Goal: Information Seeking & Learning: Learn about a topic

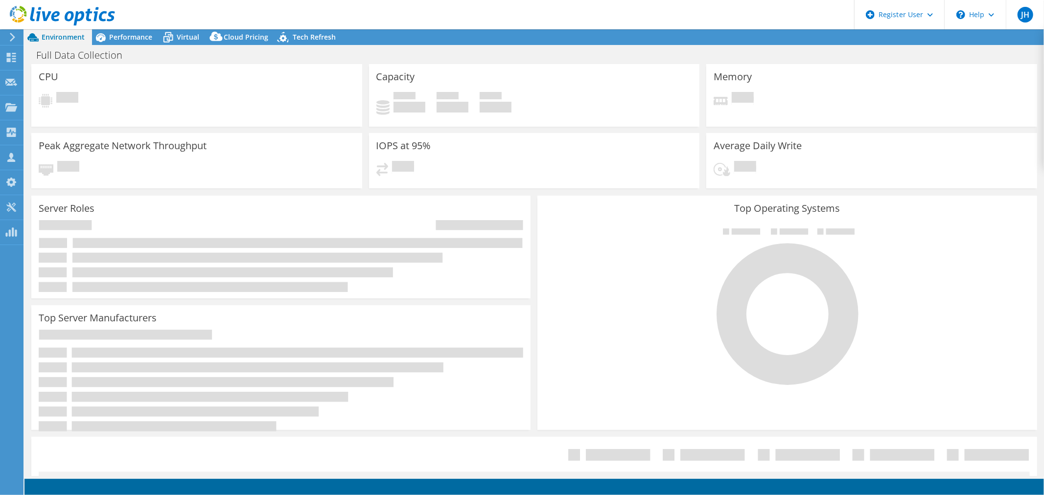
select select "USD"
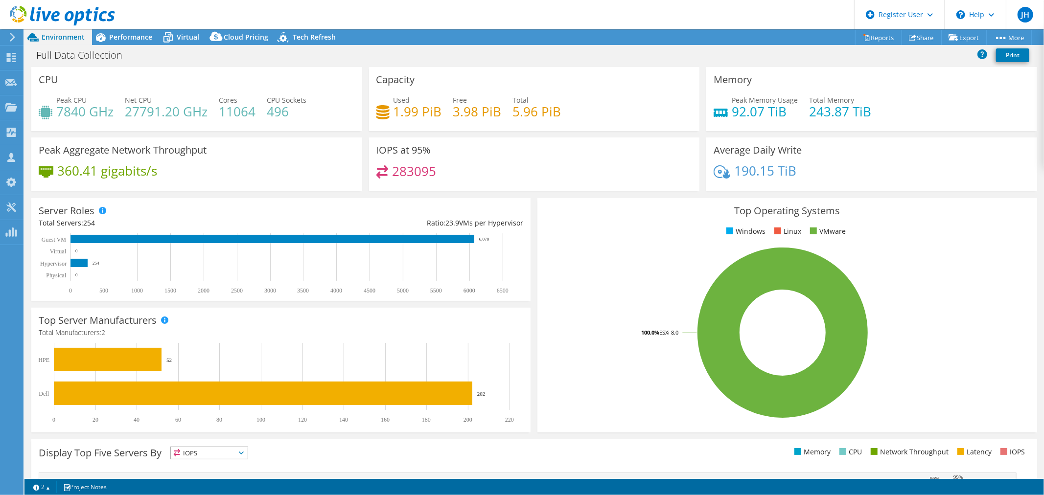
click at [557, 1] on header "JH Dell User [PERSON_NAME] [PERSON_NAME][EMAIL_ADDRESS][PERSON_NAME][DOMAIN_NAM…" at bounding box center [522, 14] width 1044 height 29
click at [613, 98] on div "Used 1.99 PiB Free 3.98 PiB Total 5.96 PiB" at bounding box center [534, 111] width 316 height 32
click at [127, 36] on span "Performance" at bounding box center [130, 36] width 43 height 9
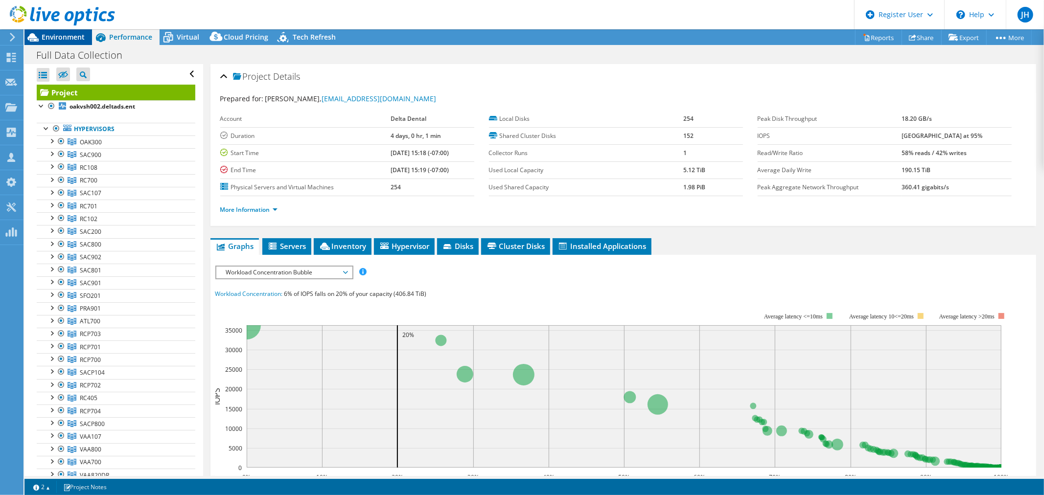
click at [72, 36] on span "Environment" at bounding box center [63, 36] width 43 height 9
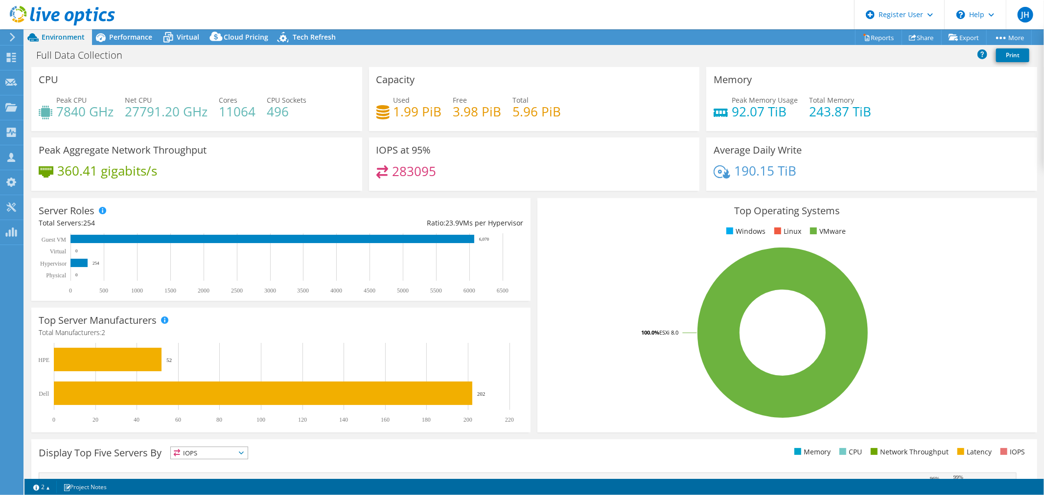
click at [840, 147] on div "Average Daily Write 190.15 TiB" at bounding box center [871, 164] width 331 height 53
click at [294, 163] on div "Peak Aggregate Network Throughput 360.41 gigabits/s" at bounding box center [196, 164] width 331 height 53
drag, startPoint x: 723, startPoint y: 114, endPoint x: 789, endPoint y: 106, distance: 66.5
click at [789, 106] on div "Peak Memory Usage 92.07 TiB" at bounding box center [756, 106] width 84 height 22
click at [785, 113] on h4 "92.07 TiB" at bounding box center [765, 111] width 66 height 11
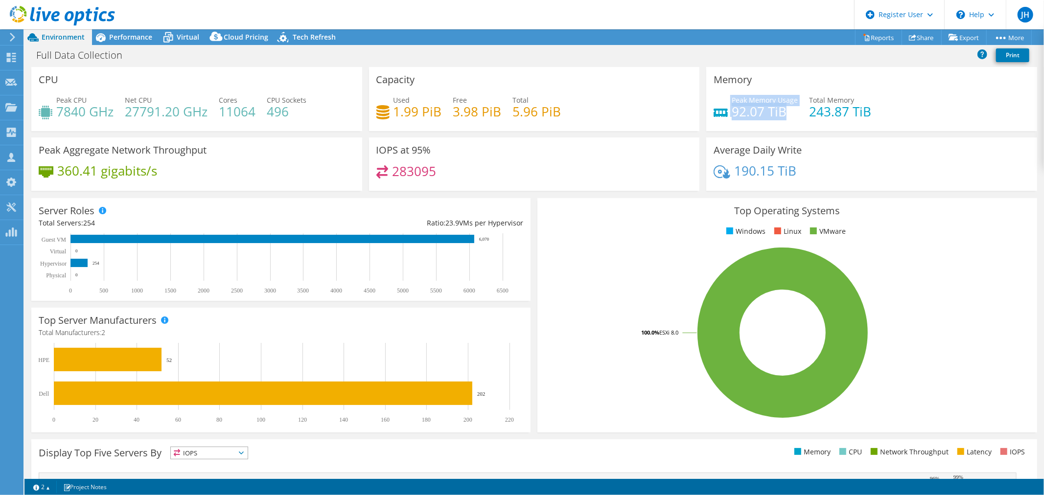
click at [779, 116] on h4 "92.07 TiB" at bounding box center [765, 111] width 66 height 11
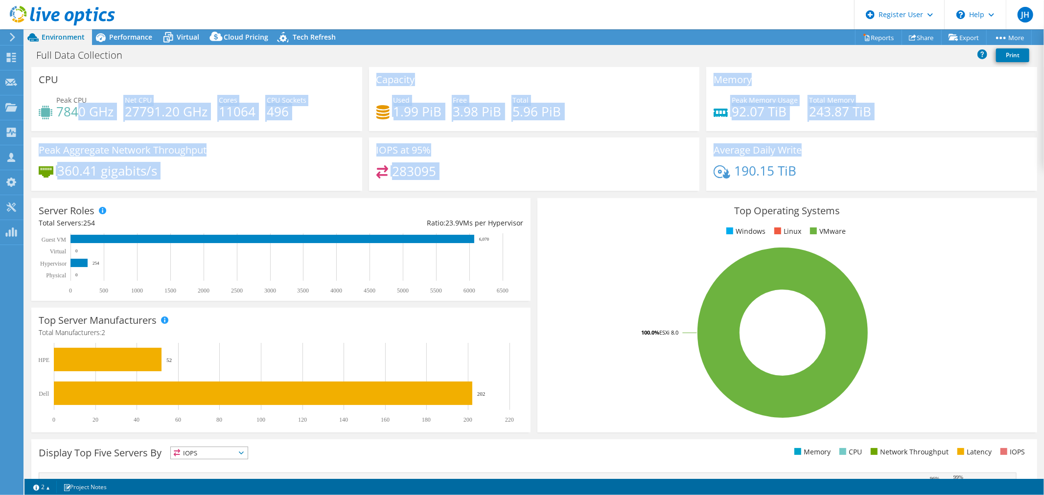
drag, startPoint x: 76, startPoint y: 101, endPoint x: 840, endPoint y: 149, distance: 765.1
click at [840, 149] on div "CPU Peak CPU 7840 GHz Net CPU 27791.20 GHz Cores 11064 CPU Sockets 496 Capacity…" at bounding box center [534, 132] width 1013 height 130
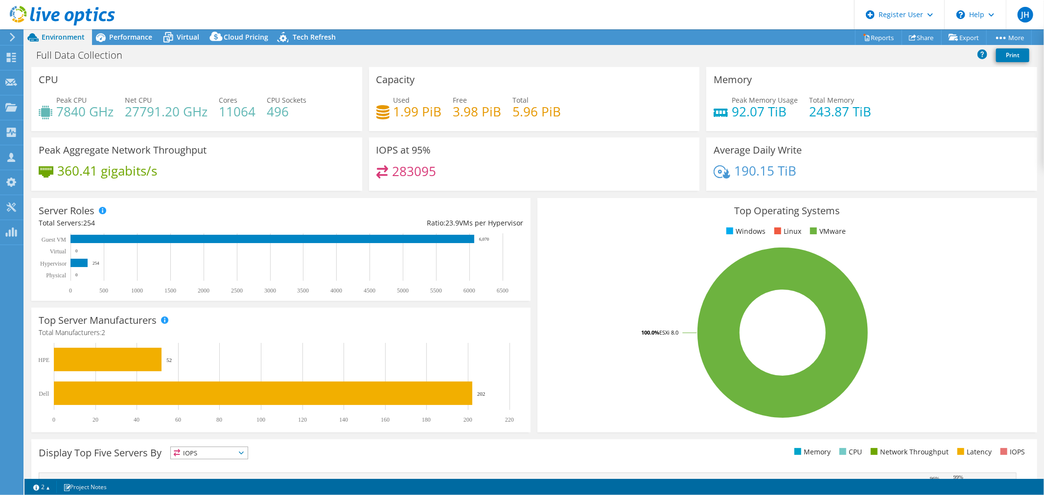
click at [884, 149] on div "Average Daily Write 190.15 TiB" at bounding box center [871, 164] width 331 height 53
click at [600, 164] on div "IOPS at 95% 283095" at bounding box center [534, 164] width 331 height 53
click at [123, 34] on span "Performance" at bounding box center [130, 36] width 43 height 9
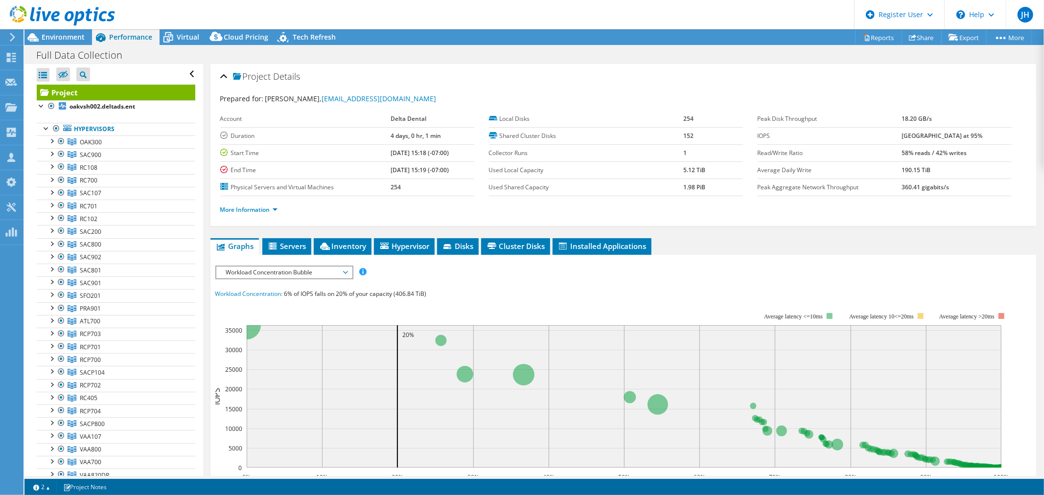
click at [243, 205] on li "More Information" at bounding box center [251, 210] width 63 height 11
click at [245, 207] on link "More Information" at bounding box center [248, 210] width 57 height 8
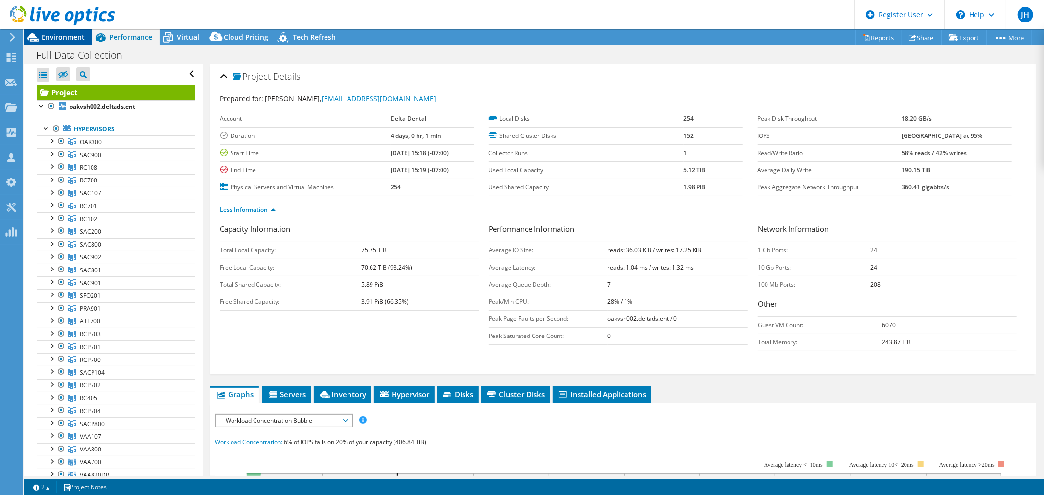
click at [79, 38] on span "Environment" at bounding box center [63, 36] width 43 height 9
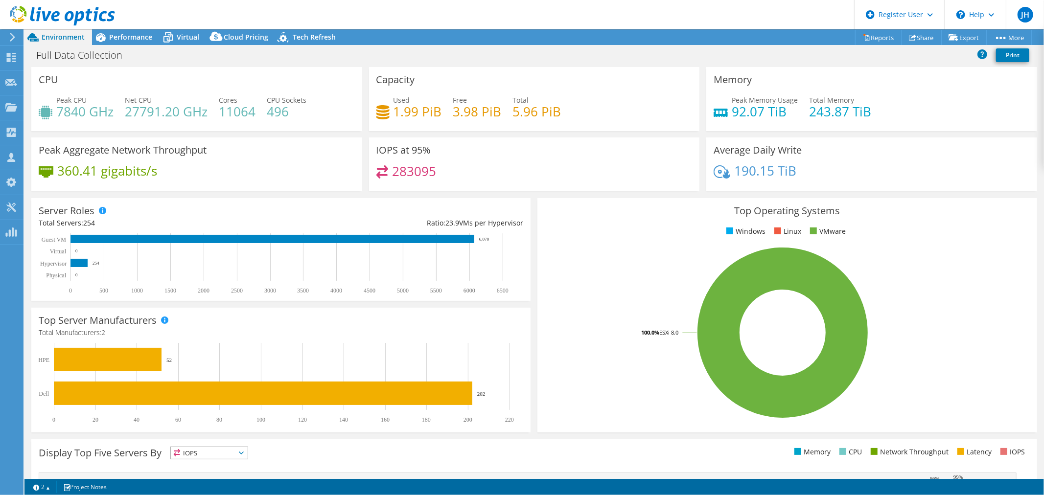
click at [580, 162] on div "IOPS at 95% 283095" at bounding box center [534, 164] width 331 height 53
drag, startPoint x: 721, startPoint y: 19, endPoint x: 678, endPoint y: 17, distance: 42.1
click at [678, 17] on header "JH Dell User [PERSON_NAME] [PERSON_NAME][EMAIL_ADDRESS][PERSON_NAME][DOMAIN_NAM…" at bounding box center [522, 14] width 1044 height 29
click at [647, 106] on div "Used 1.99 PiB Free 3.98 PiB Total 5.96 PiB" at bounding box center [534, 111] width 316 height 32
click at [612, 162] on div "IOPS at 95% 283095" at bounding box center [534, 164] width 331 height 53
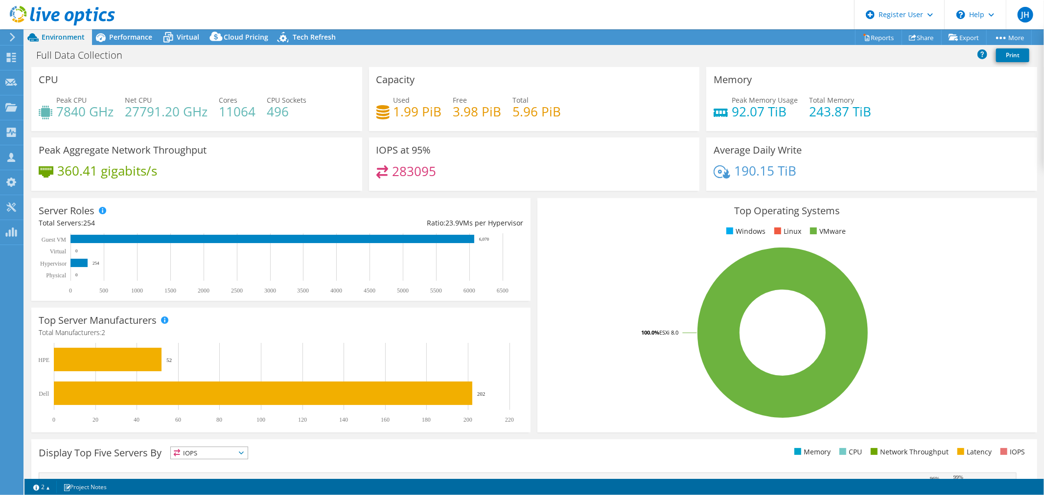
drag, startPoint x: 616, startPoint y: 158, endPoint x: 614, endPoint y: 91, distance: 67.6
click at [614, 91] on div "Capacity Used 1.99 PiB Free 3.98 PiB Total 5.96 PiB" at bounding box center [534, 99] width 331 height 64
click at [637, 159] on div "IOPS at 95% 283095" at bounding box center [534, 164] width 331 height 53
drag, startPoint x: 637, startPoint y: 159, endPoint x: 627, endPoint y: 90, distance: 70.3
click at [627, 90] on div "Capacity Used 1.99 PiB Free 3.98 PiB Total 5.96 PiB" at bounding box center [534, 99] width 331 height 64
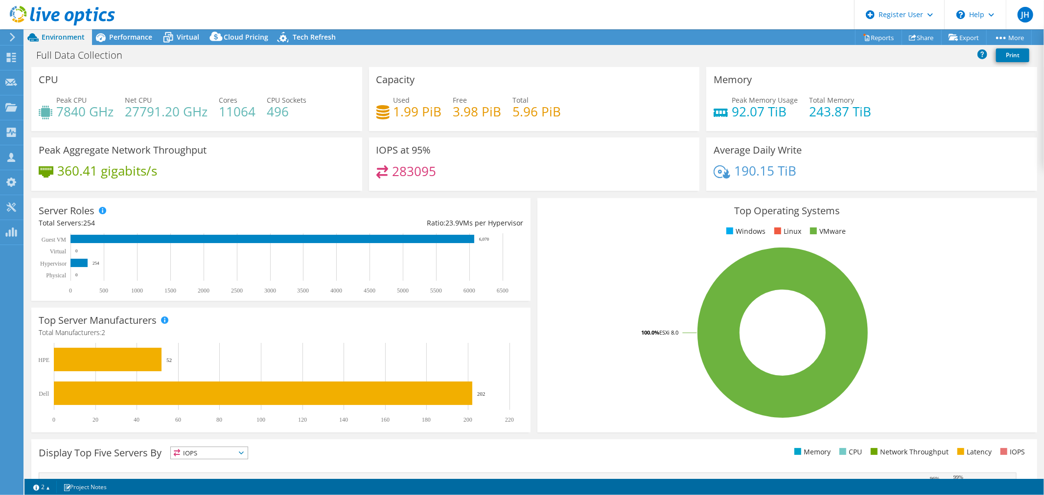
click at [615, 98] on div "Used 1.99 PiB Free 3.98 PiB Total 5.96 PiB" at bounding box center [534, 111] width 316 height 32
click at [139, 38] on span "Performance" at bounding box center [130, 36] width 43 height 9
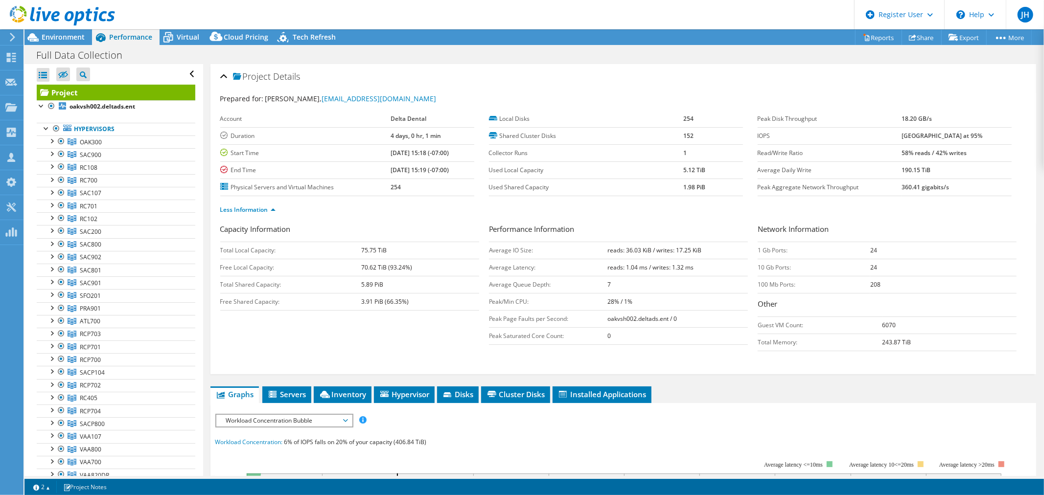
click at [825, 10] on header "JH Dell User [PERSON_NAME] [PERSON_NAME][EMAIL_ADDRESS][PERSON_NAME][DOMAIN_NAM…" at bounding box center [522, 14] width 1044 height 29
drag, startPoint x: 825, startPoint y: 10, endPoint x: 783, endPoint y: 10, distance: 42.1
click at [783, 10] on header "JH Dell User [PERSON_NAME] [PERSON_NAME][EMAIL_ADDRESS][PERSON_NAME][DOMAIN_NAM…" at bounding box center [522, 14] width 1044 height 29
click at [75, 37] on span "Environment" at bounding box center [63, 36] width 43 height 9
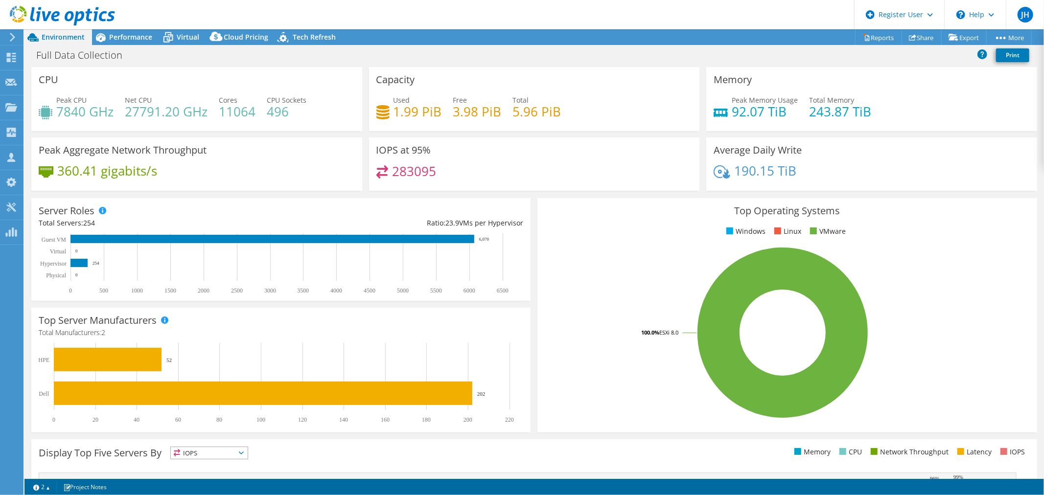
click at [615, 163] on div "IOPS at 95% 283095" at bounding box center [534, 164] width 331 height 53
click at [645, 160] on div "IOPS at 95% 283095" at bounding box center [534, 164] width 331 height 53
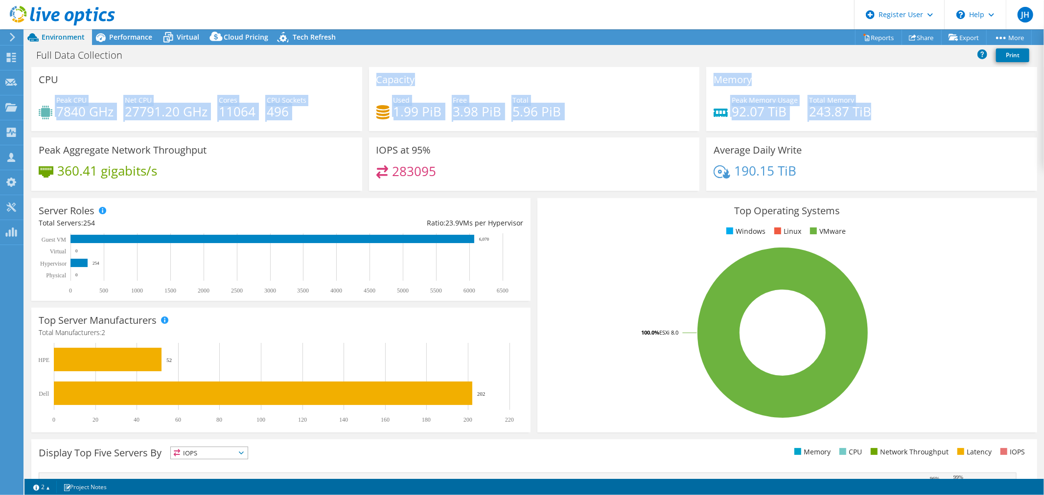
drag, startPoint x: 103, startPoint y: 76, endPoint x: 865, endPoint y: 129, distance: 763.9
click at [825, 127] on div "CPU Peak CPU 7840 GHz Net CPU 27791.20 GHz Cores 11064 CPU Sockets 496 Capacity…" at bounding box center [534, 132] width 1013 height 130
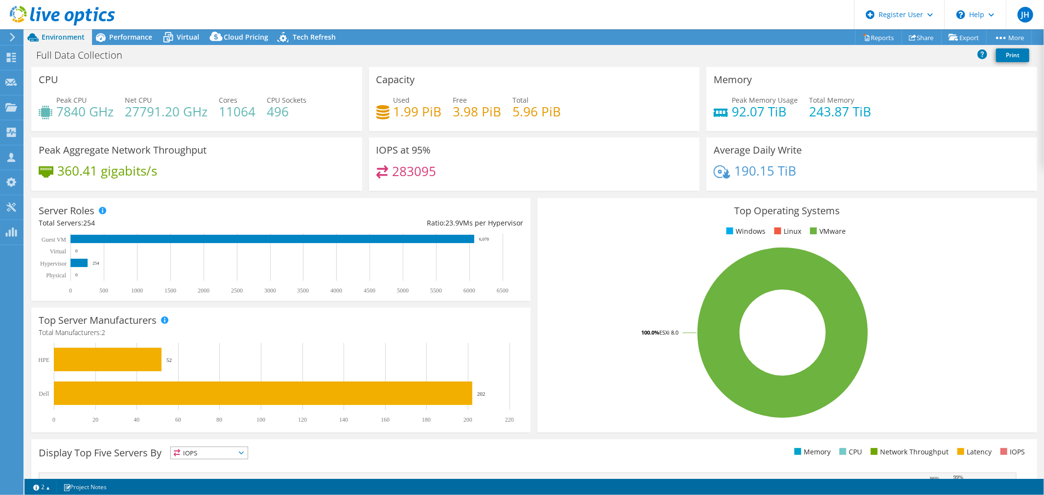
click at [865, 129] on div "Memory Peak Memory Usage 92.07 TiB Total Memory 243.87 TiB" at bounding box center [871, 99] width 331 height 64
drag, startPoint x: 379, startPoint y: 106, endPoint x: 593, endPoint y: 104, distance: 213.9
click at [593, 104] on div "Used 1.99 PiB Free 3.98 PiB Total 5.96 PiB" at bounding box center [534, 111] width 316 height 32
click at [594, 102] on div "Used 1.99 PiB Free 3.98 PiB Total 5.96 PiB" at bounding box center [534, 111] width 316 height 32
drag, startPoint x: 904, startPoint y: 158, endPoint x: 884, endPoint y: 89, distance: 71.7
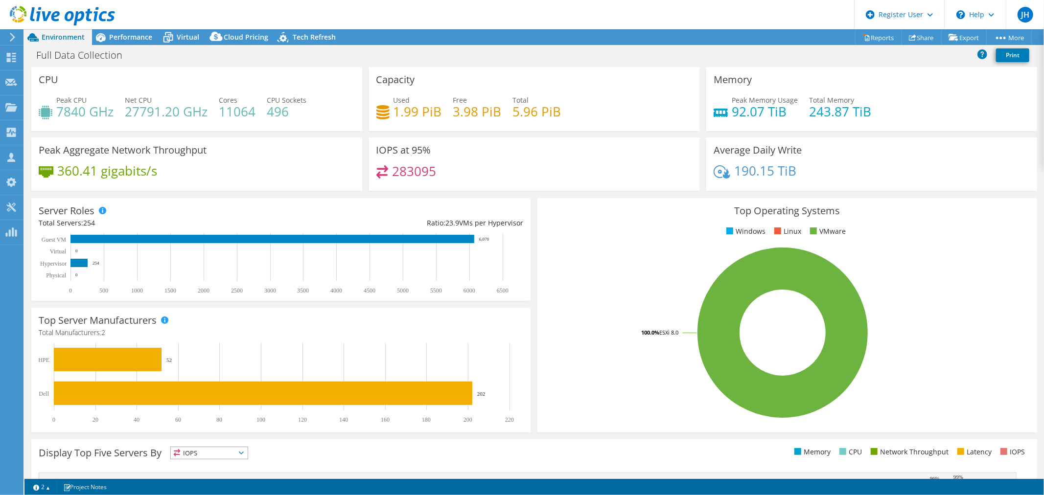
click at [884, 89] on div "Memory Peak Memory Usage 92.07 TiB Total Memory 243.87 TiB" at bounding box center [871, 99] width 331 height 64
drag, startPoint x: 903, startPoint y: 138, endPoint x: 892, endPoint y: 104, distance: 35.4
click at [893, 105] on div "Peak Memory Usage 92.07 TiB Total Memory 243.87 TiB" at bounding box center [872, 111] width 316 height 32
click at [514, 123] on div "Used 1.99 PiB Free 3.98 PiB Total 5.96 PiB" at bounding box center [534, 111] width 316 height 32
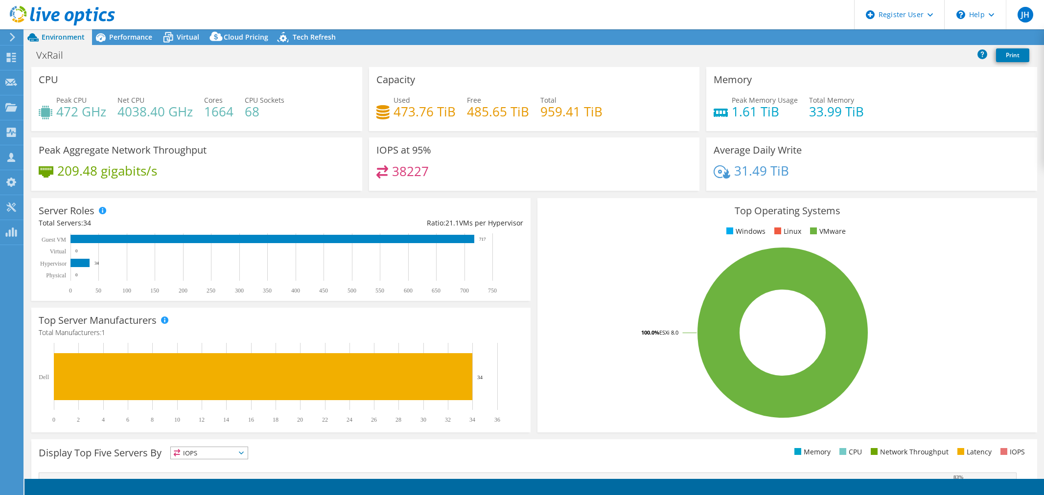
select select "USWest"
select select "USD"
click at [568, 177] on div "38227" at bounding box center [534, 175] width 316 height 21
click at [136, 42] on div "Performance" at bounding box center [126, 37] width 68 height 16
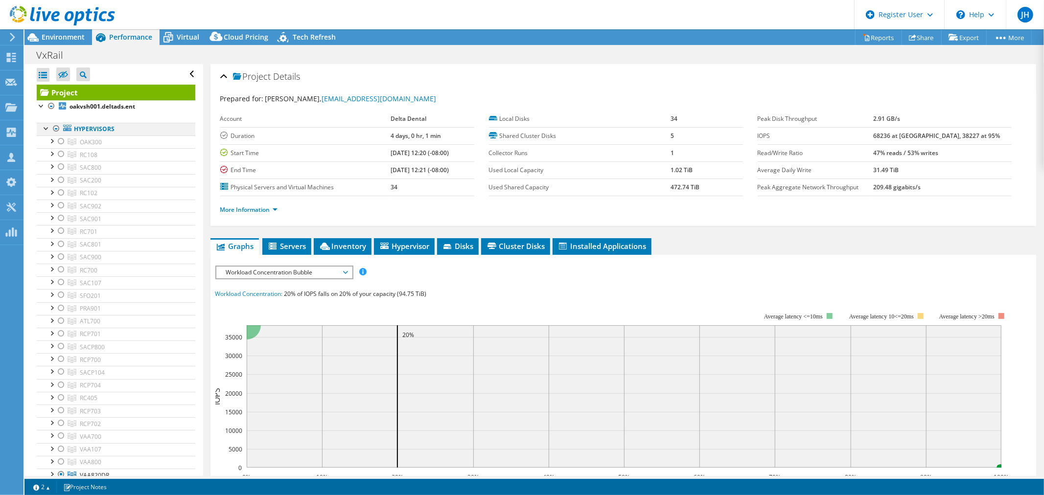
click at [55, 128] on div at bounding box center [56, 129] width 10 height 12
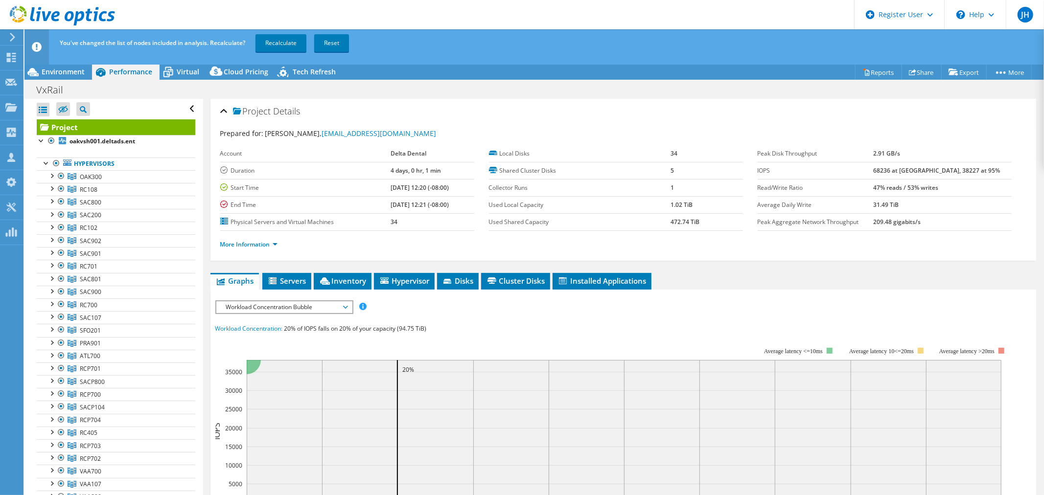
click at [74, 37] on div "You've changed the list of nodes included in analysis. Recalculate? Recalculate…" at bounding box center [552, 42] width 990 height 27
drag, startPoint x: 281, startPoint y: 43, endPoint x: 277, endPoint y: 47, distance: 6.6
click at [281, 43] on link "Recalculate" at bounding box center [281, 43] width 51 height 18
click at [590, 48] on div "You've changed the list of nodes included in analysis. Recalculate? Recalculati…" at bounding box center [552, 42] width 990 height 27
click at [575, 45] on div "You've changed the list of nodes included in analysis. Recalculate? Recalculati…" at bounding box center [552, 42] width 990 height 27
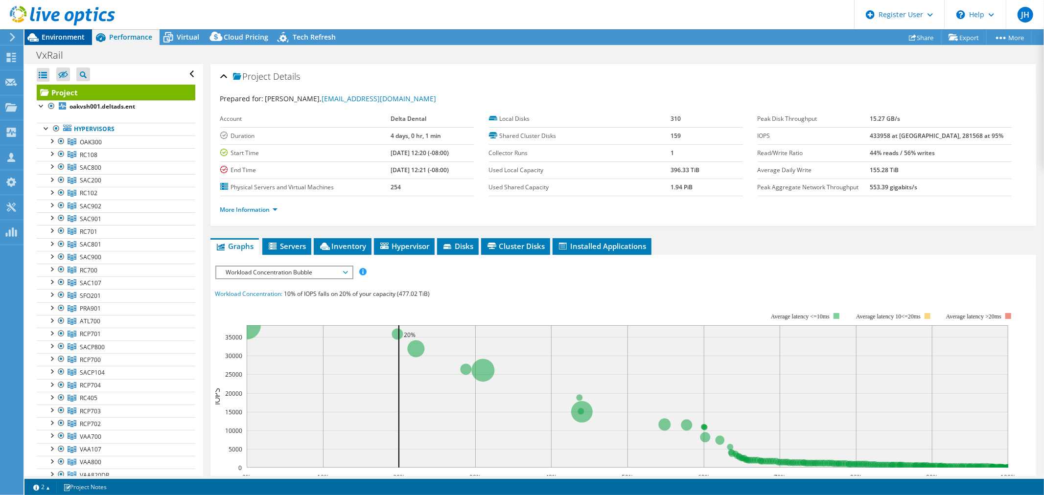
click at [54, 34] on span "Environment" at bounding box center [63, 36] width 43 height 9
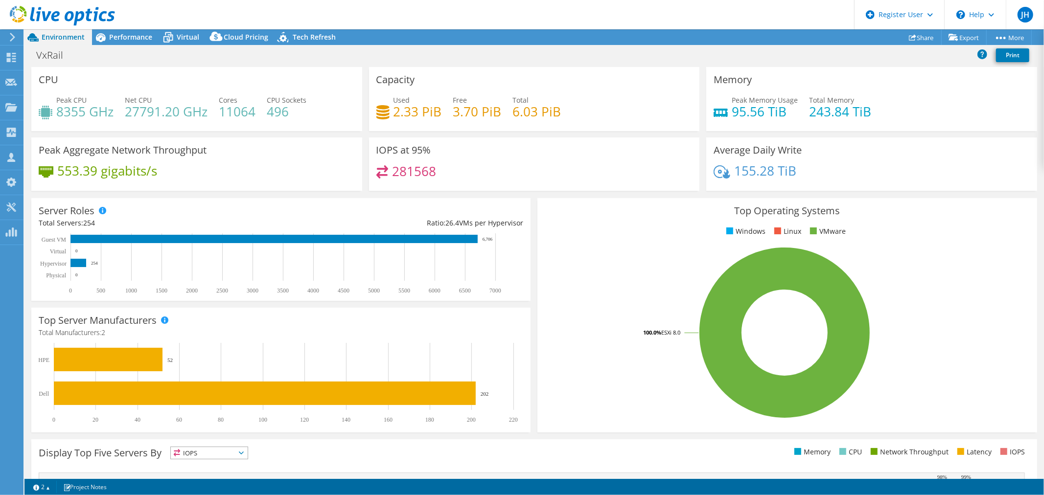
click at [492, 165] on div "281568" at bounding box center [534, 175] width 316 height 21
click at [651, 167] on div "281568" at bounding box center [534, 175] width 316 height 21
drag, startPoint x: 651, startPoint y: 167, endPoint x: 460, endPoint y: 164, distance: 191.4
click at [460, 165] on div "281568" at bounding box center [534, 175] width 316 height 21
click at [126, 38] on span "Performance" at bounding box center [130, 36] width 43 height 9
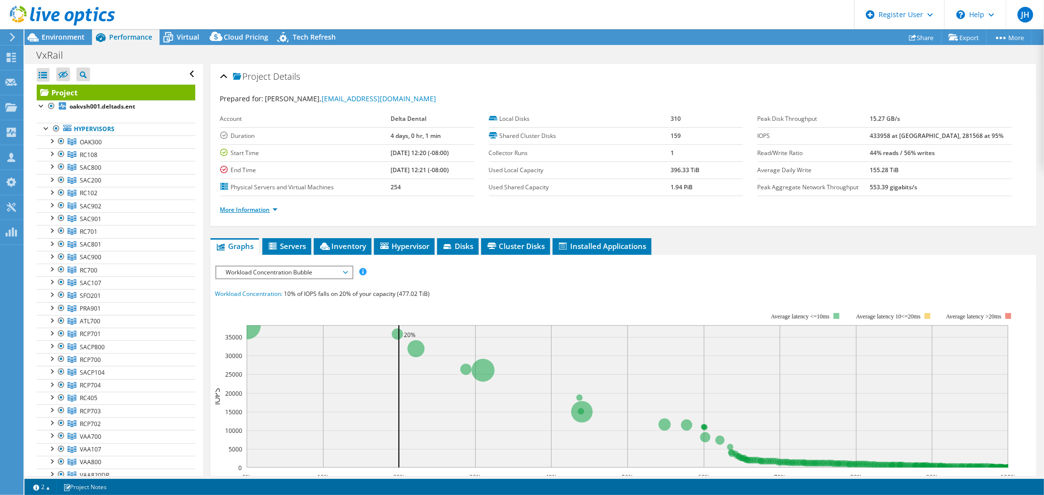
click at [258, 209] on link "More Information" at bounding box center [248, 210] width 57 height 8
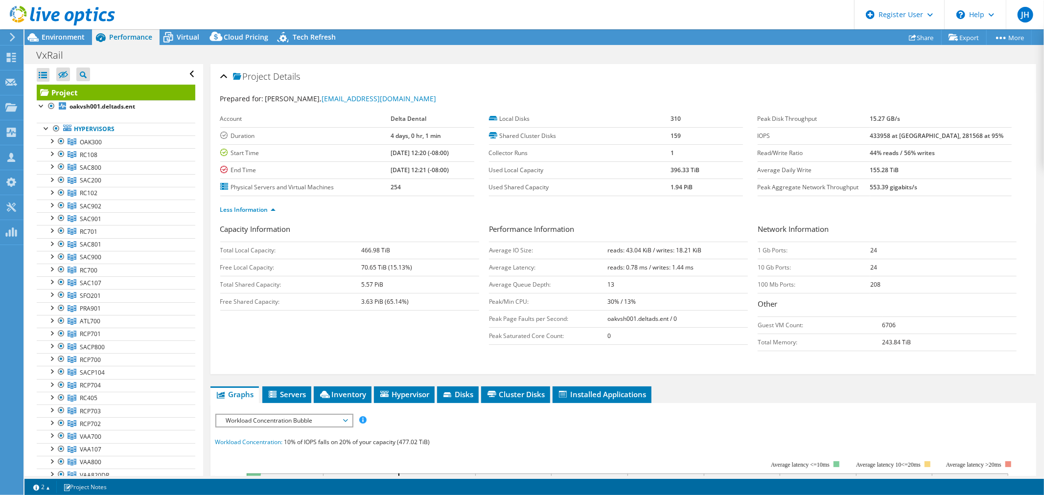
drag, startPoint x: 898, startPoint y: 325, endPoint x: 870, endPoint y: 324, distance: 27.4
click at [870, 324] on tr "Guest VM Count: 6706" at bounding box center [887, 325] width 259 height 17
click at [828, 326] on td "Guest VM Count:" at bounding box center [820, 325] width 125 height 17
click at [79, 40] on span "Environment" at bounding box center [63, 36] width 43 height 9
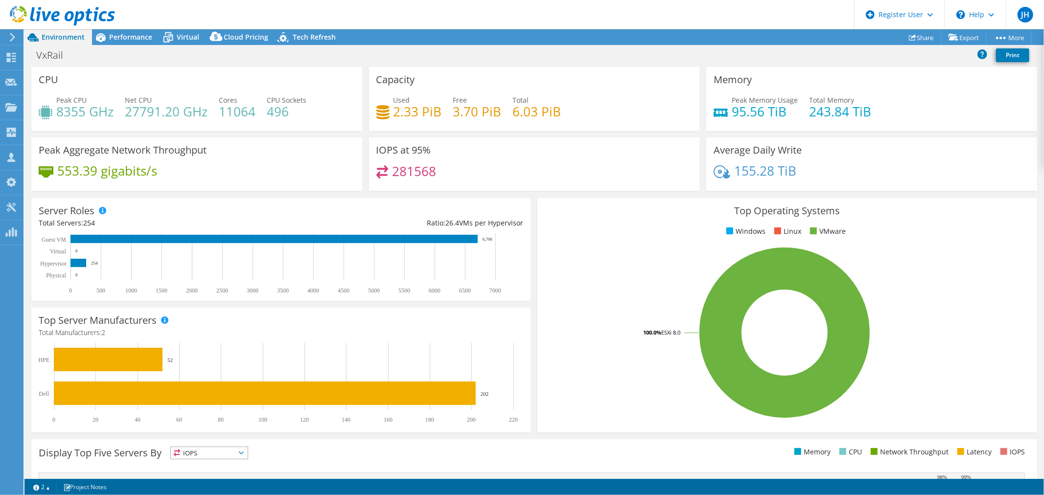
click at [573, 158] on div "IOPS at 95% 281568" at bounding box center [534, 164] width 331 height 53
drag, startPoint x: 437, startPoint y: 110, endPoint x: 377, endPoint y: 113, distance: 59.8
click at [377, 113] on div "Used 2.33 PiB" at bounding box center [409, 106] width 66 height 22
click at [503, 160] on div "IOPS at 95% 281568" at bounding box center [534, 164] width 331 height 53
click at [609, 160] on div "IOPS at 95% 281568" at bounding box center [534, 164] width 331 height 53
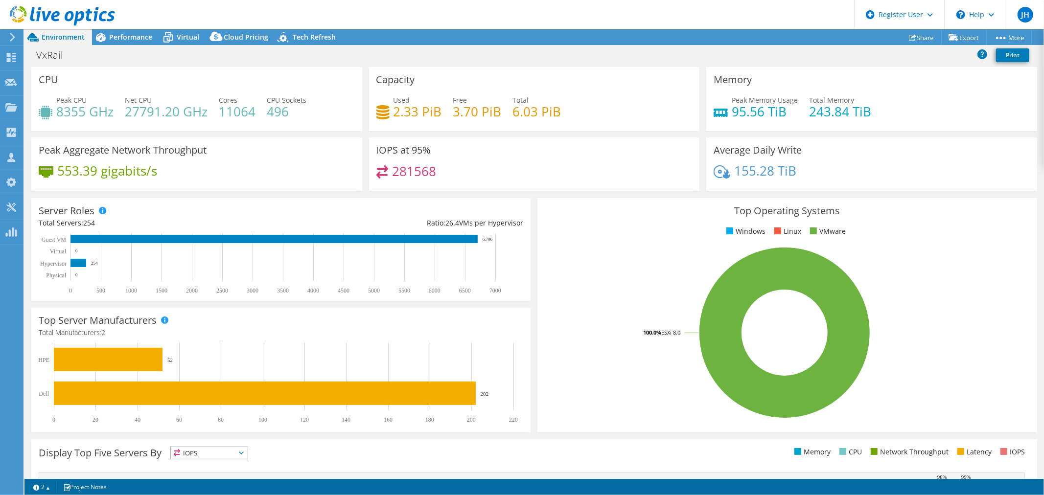
drag, startPoint x: 609, startPoint y: 160, endPoint x: 604, endPoint y: 159, distance: 4.9
drag, startPoint x: 604, startPoint y: 159, endPoint x: 510, endPoint y: 160, distance: 94.5
click at [510, 160] on div "IOPS at 95% 281568" at bounding box center [534, 164] width 331 height 53
click at [584, 163] on div "IOPS at 95% 281568" at bounding box center [534, 164] width 331 height 53
drag, startPoint x: 618, startPoint y: 153, endPoint x: 607, endPoint y: 94, distance: 59.2
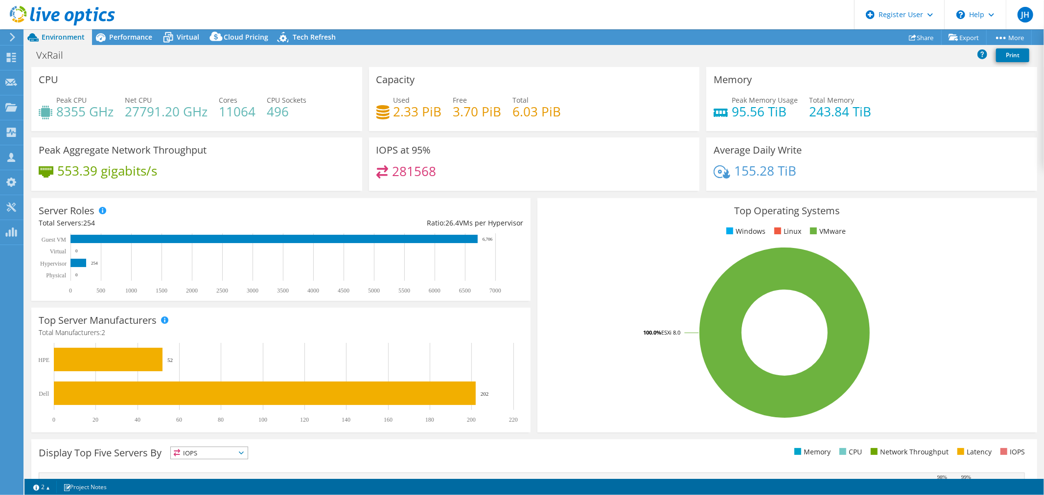
click at [607, 95] on div "Used 2.33 PiB Free 3.70 PiB Total 6.03 PiB" at bounding box center [534, 111] width 316 height 32
click at [137, 36] on span "Performance" at bounding box center [130, 36] width 43 height 9
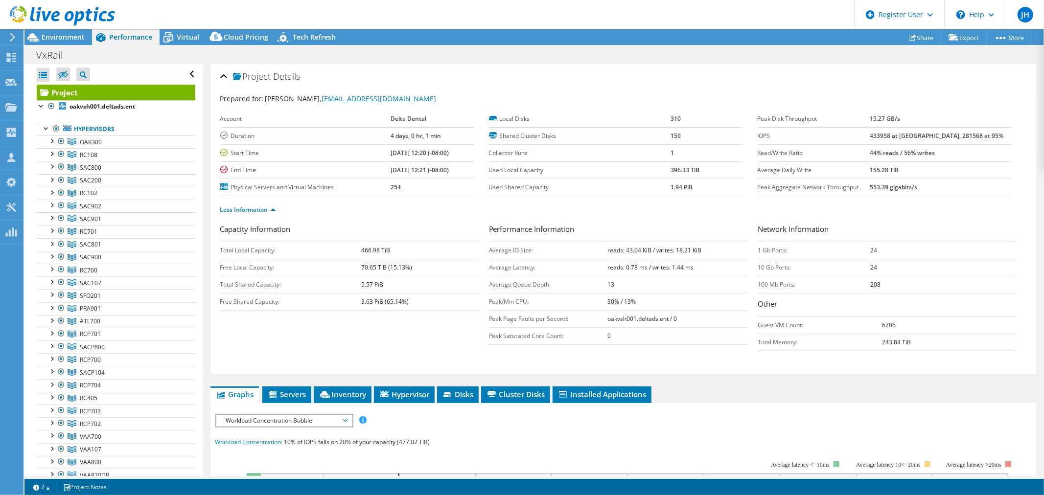
drag, startPoint x: 777, startPoint y: 91, endPoint x: 723, endPoint y: 85, distance: 53.6
click at [723, 85] on div "Project Details" at bounding box center [623, 77] width 806 height 21
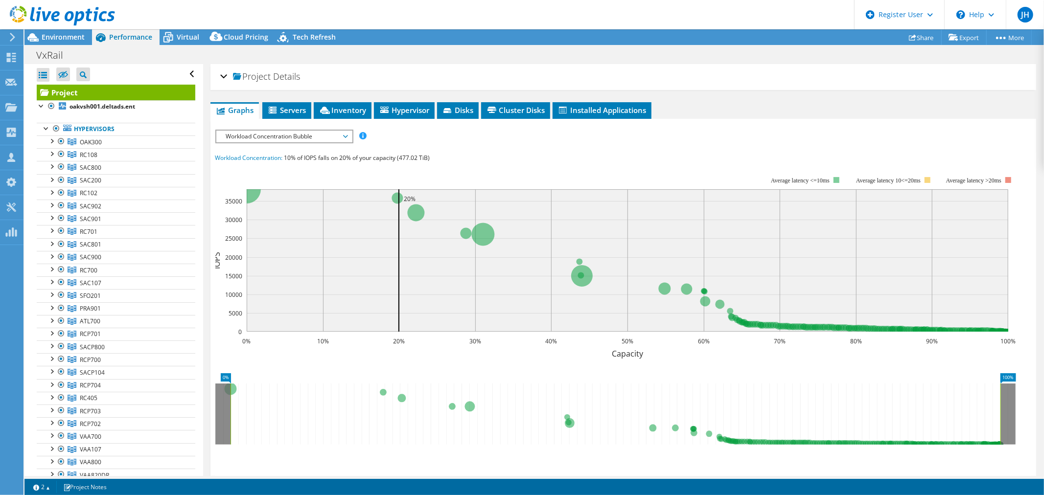
click at [257, 75] on span "Project" at bounding box center [252, 77] width 38 height 10
